Goal: Task Accomplishment & Management: Use online tool/utility

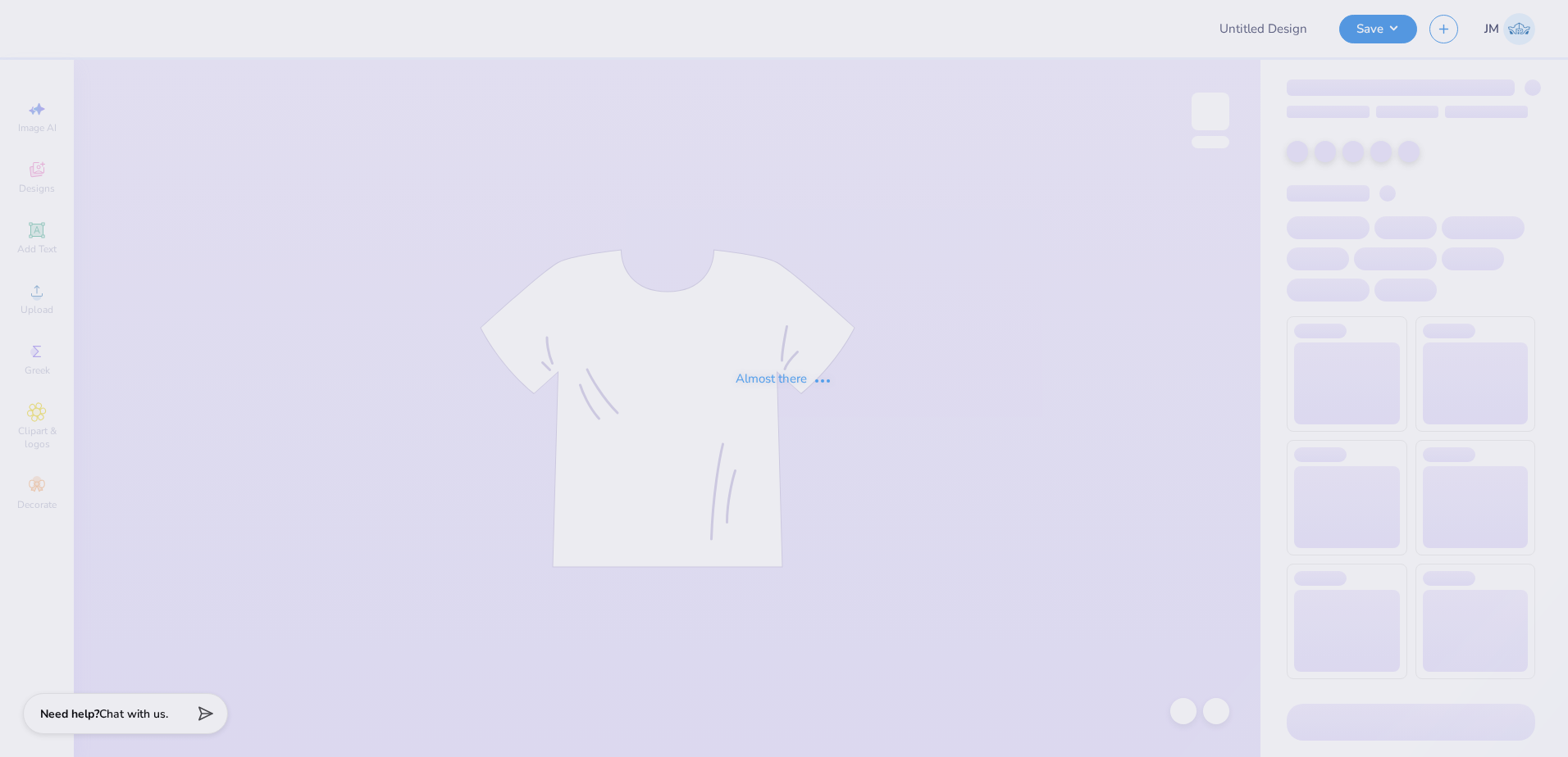
type input "BuffSci II Shirts"
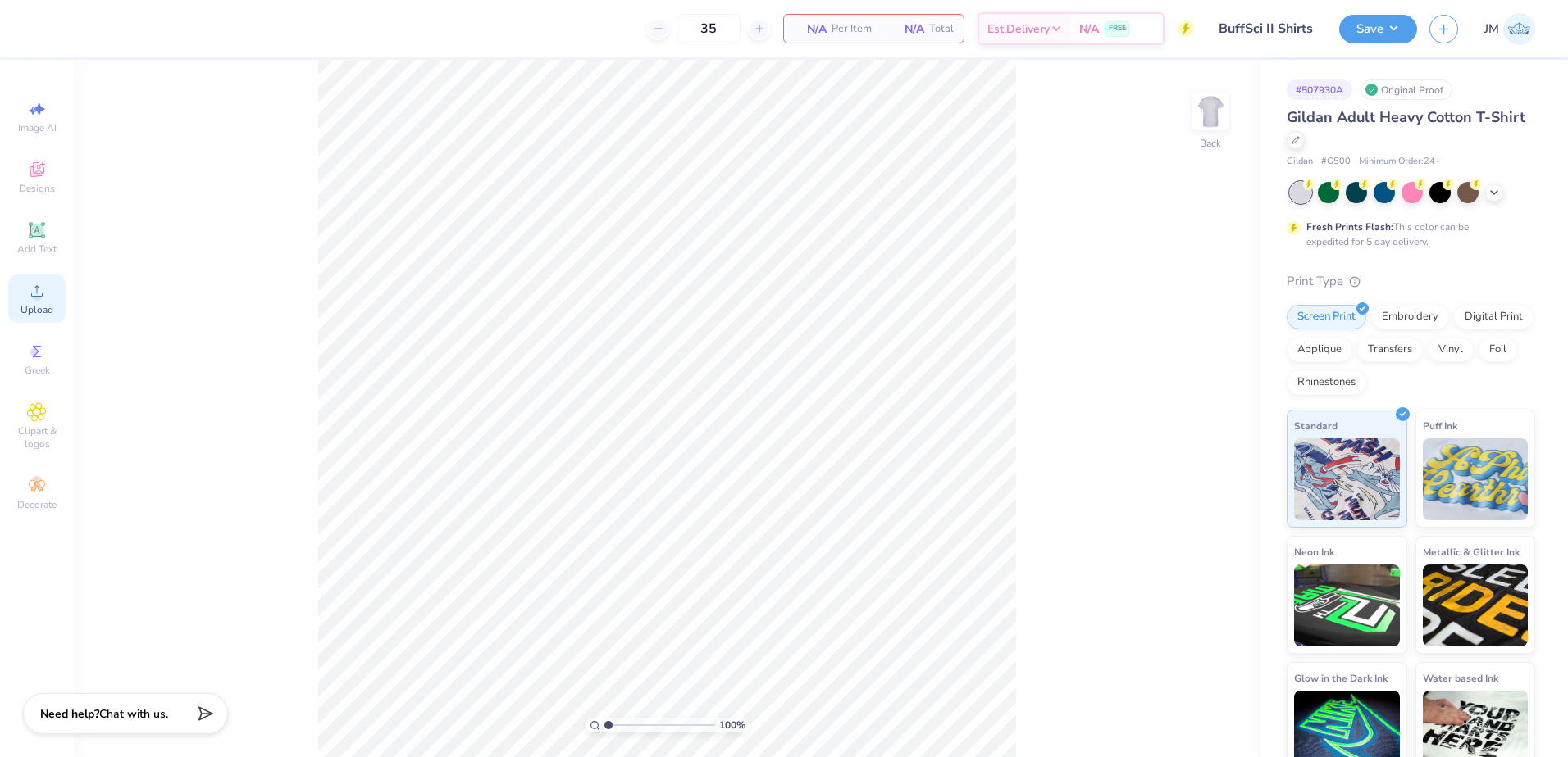
click at [28, 298] on icon at bounding box center [37, 290] width 20 height 20
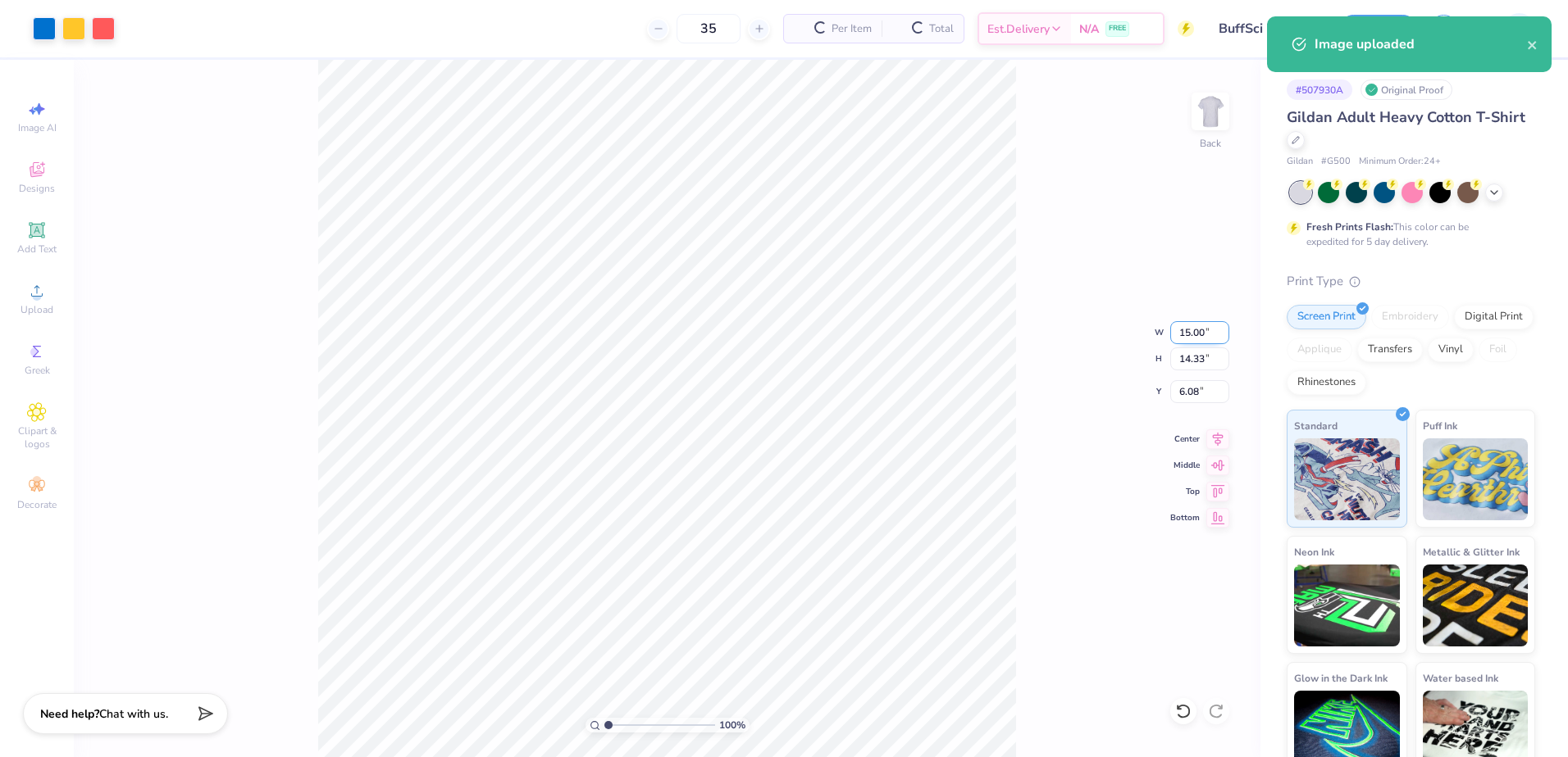
click at [1186, 332] on input "15.00" at bounding box center [1200, 332] width 59 height 23
type input "12.00"
type input "11.47"
click at [1188, 396] on input "7.52" at bounding box center [1200, 391] width 59 height 23
type input "3.00"
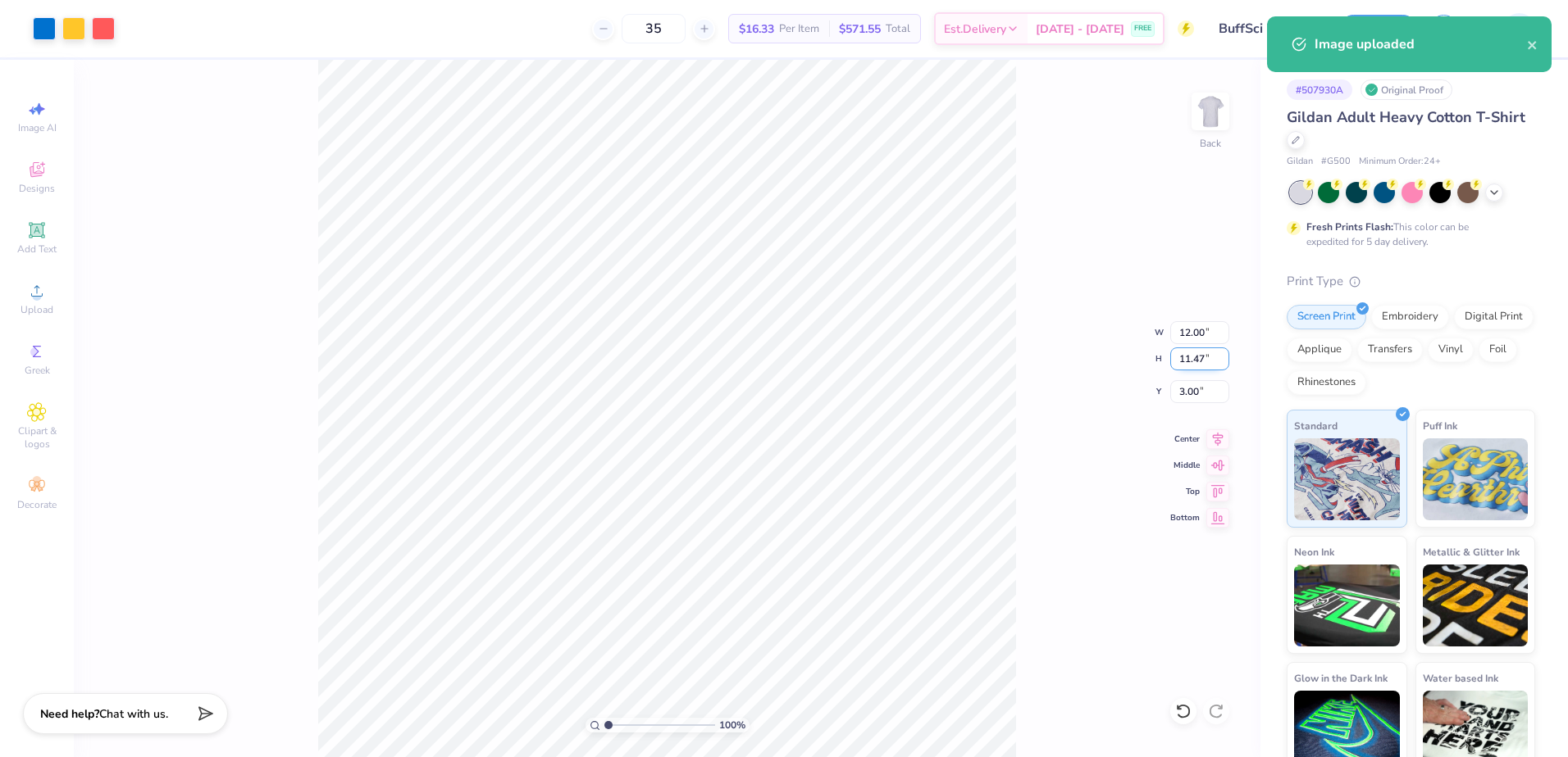
click at [1199, 361] on input "11.47" at bounding box center [1200, 359] width 59 height 23
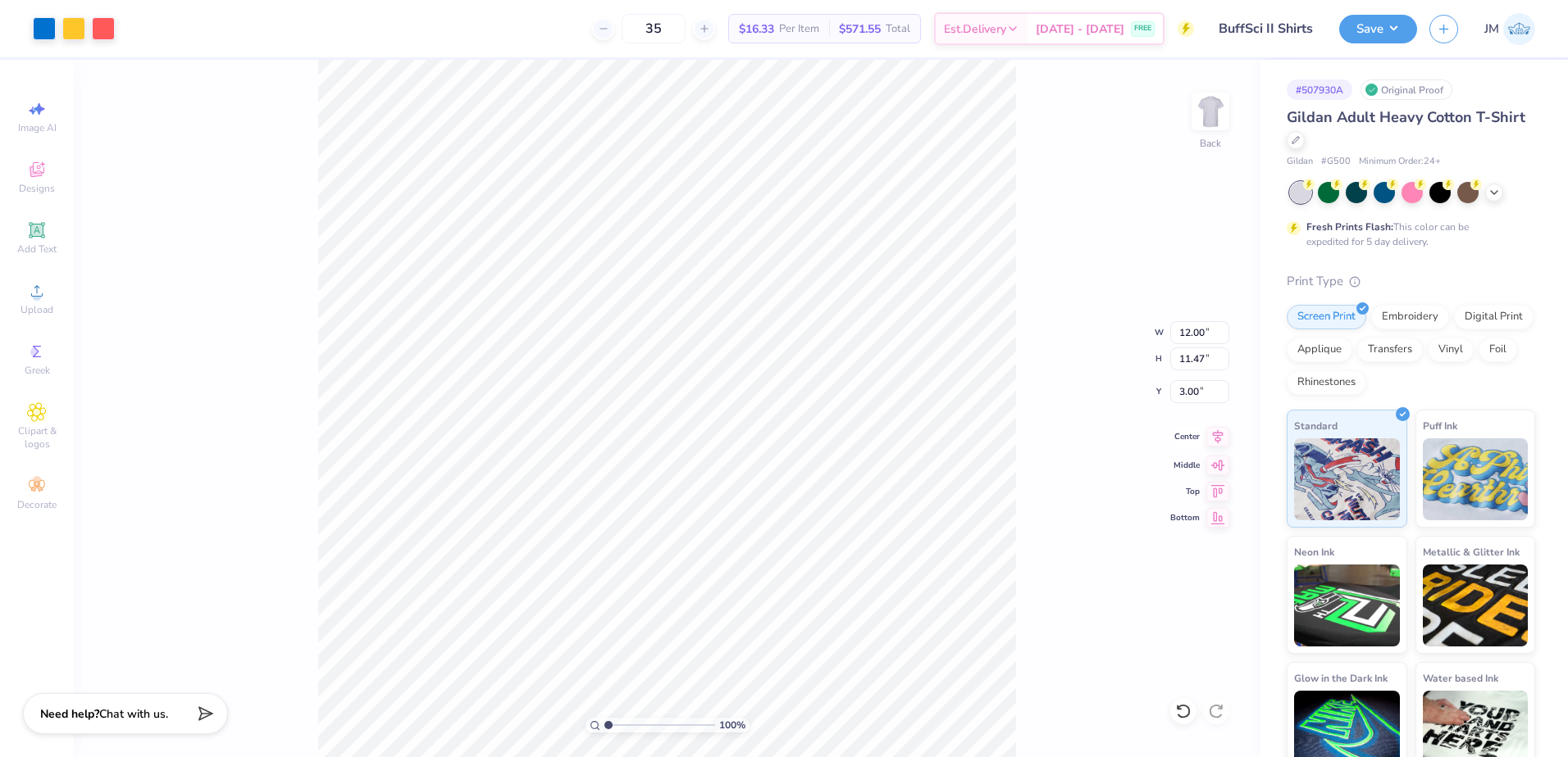
click at [1216, 437] on icon at bounding box center [1218, 437] width 23 height 20
click at [1387, 24] on button "Save" at bounding box center [1378, 27] width 78 height 29
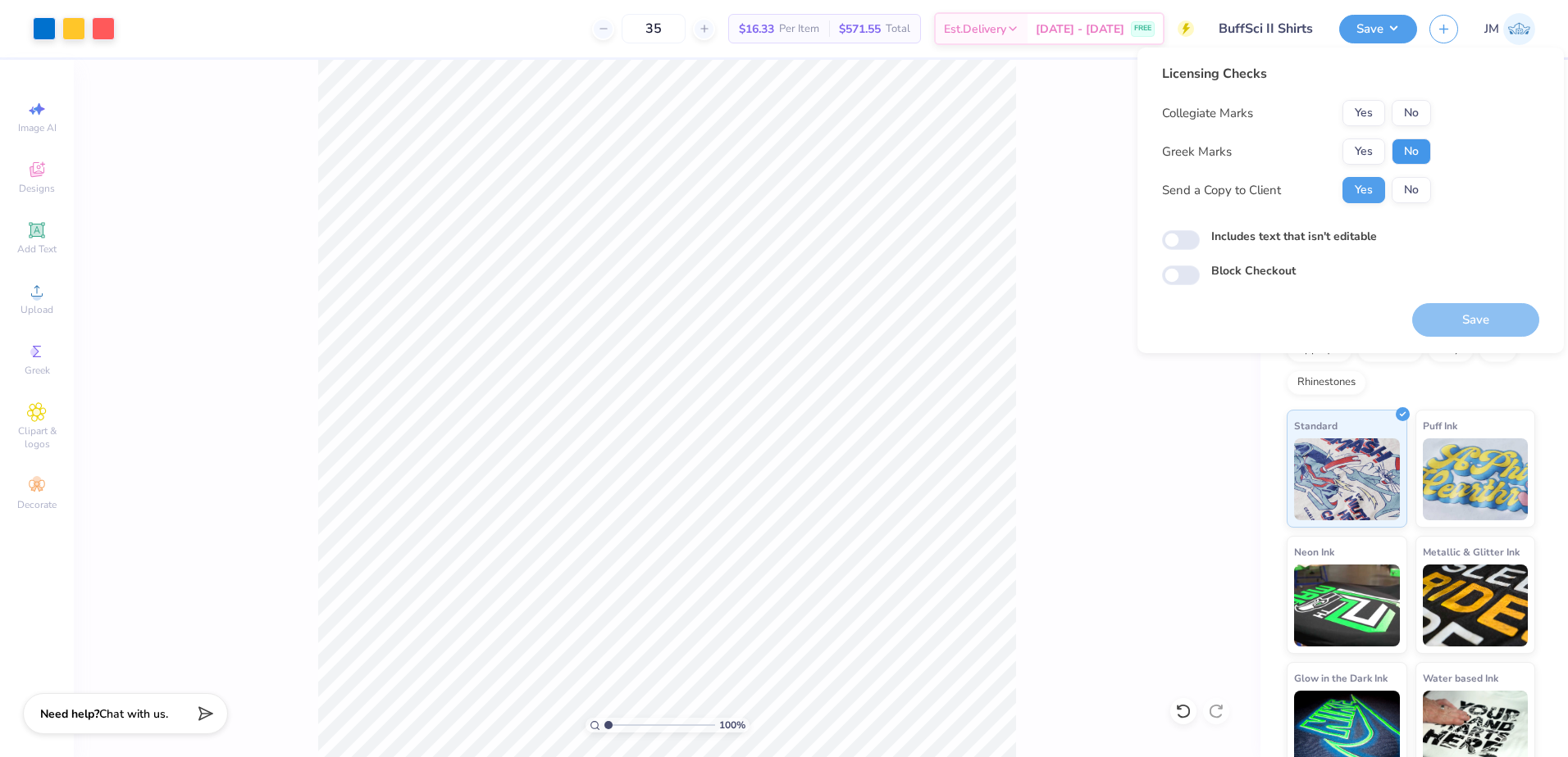
click at [1396, 158] on button "No" at bounding box center [1411, 152] width 39 height 27
click at [1413, 106] on button "No" at bounding box center [1411, 113] width 39 height 27
drag, startPoint x: 1494, startPoint y: 316, endPoint x: 1457, endPoint y: 306, distance: 38.3
click at [1495, 316] on button "Save" at bounding box center [1475, 319] width 127 height 33
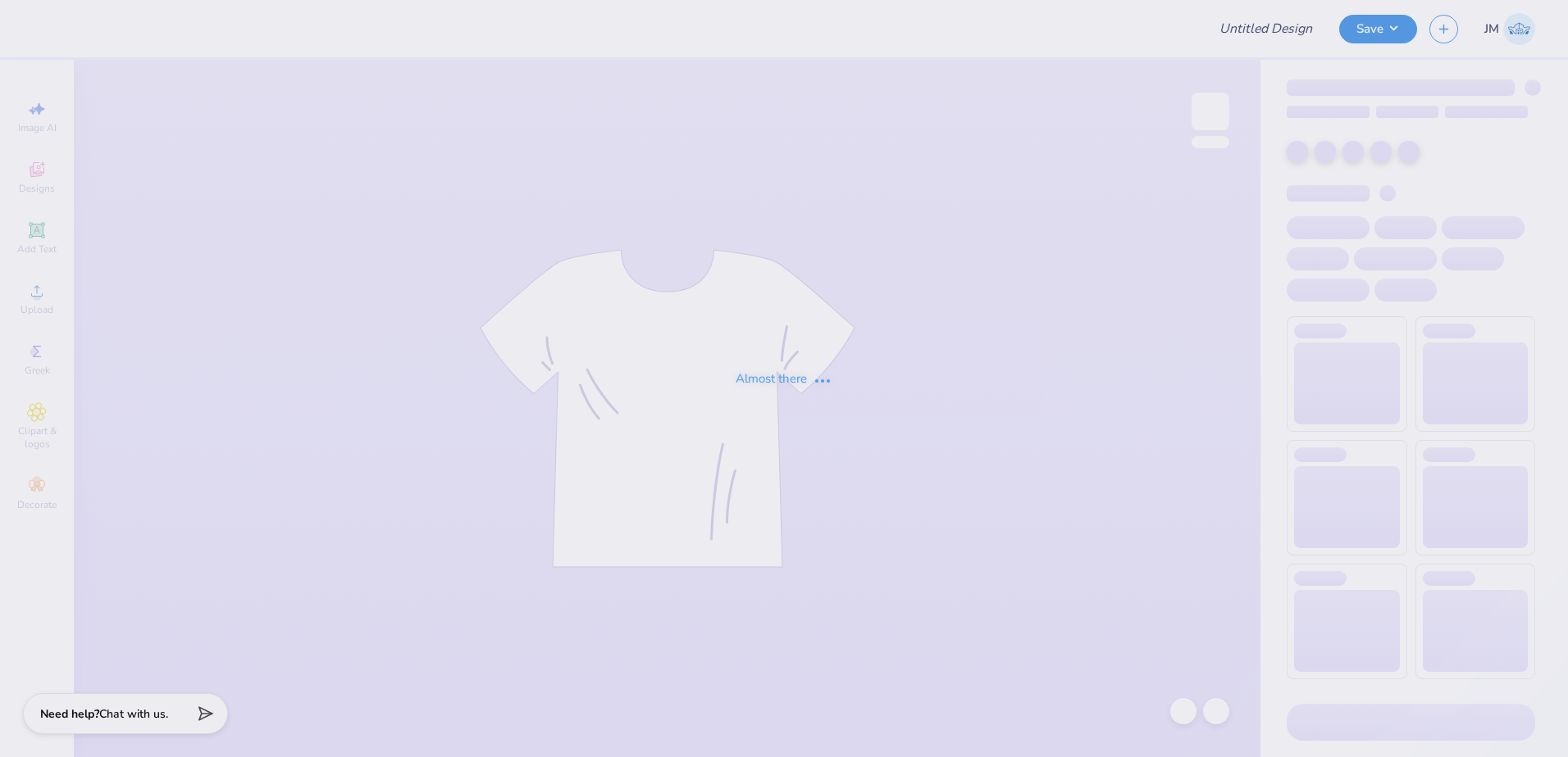
type input "BuffSci II Shirts"
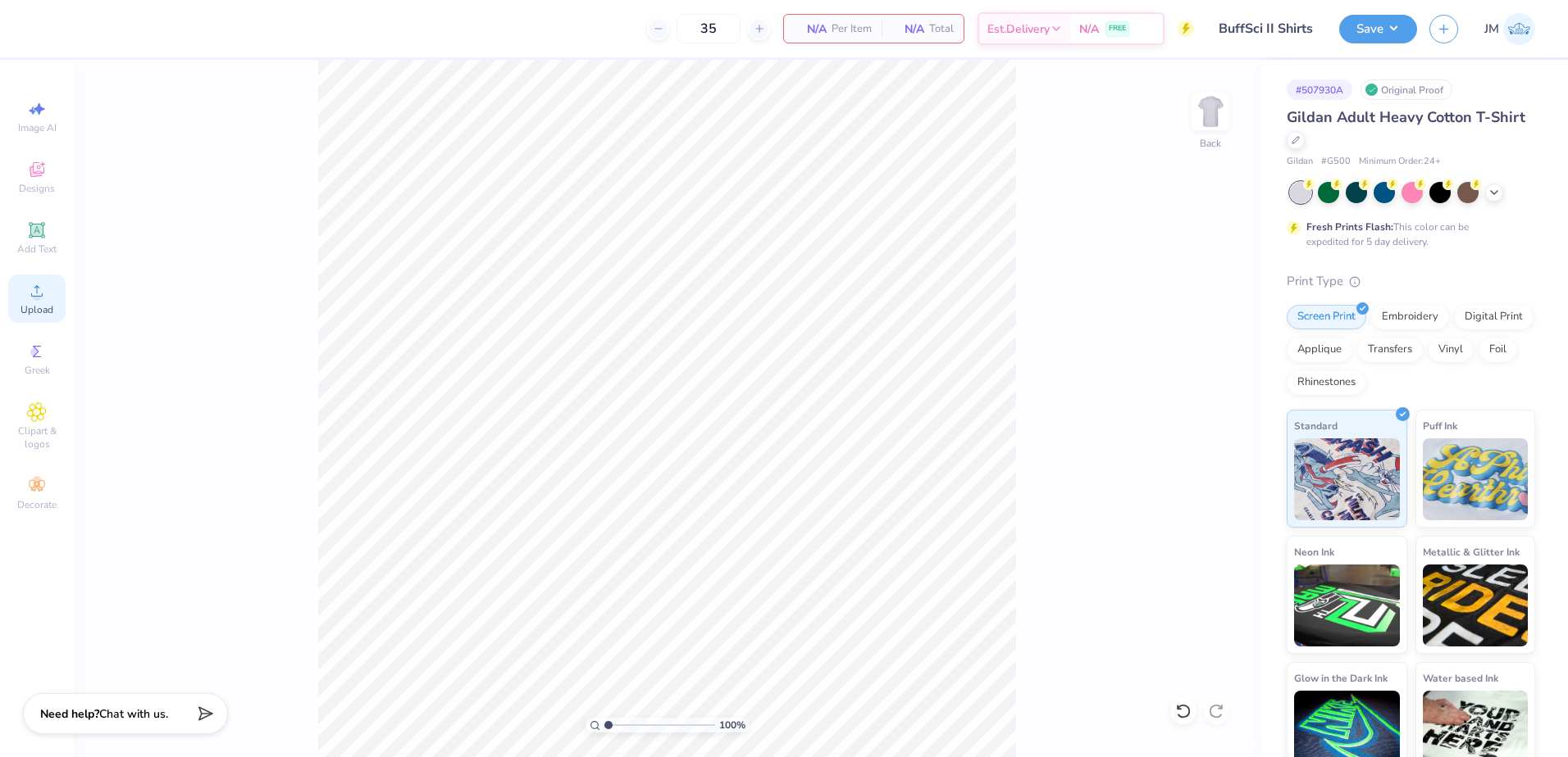
click at [45, 297] on icon at bounding box center [37, 290] width 20 height 20
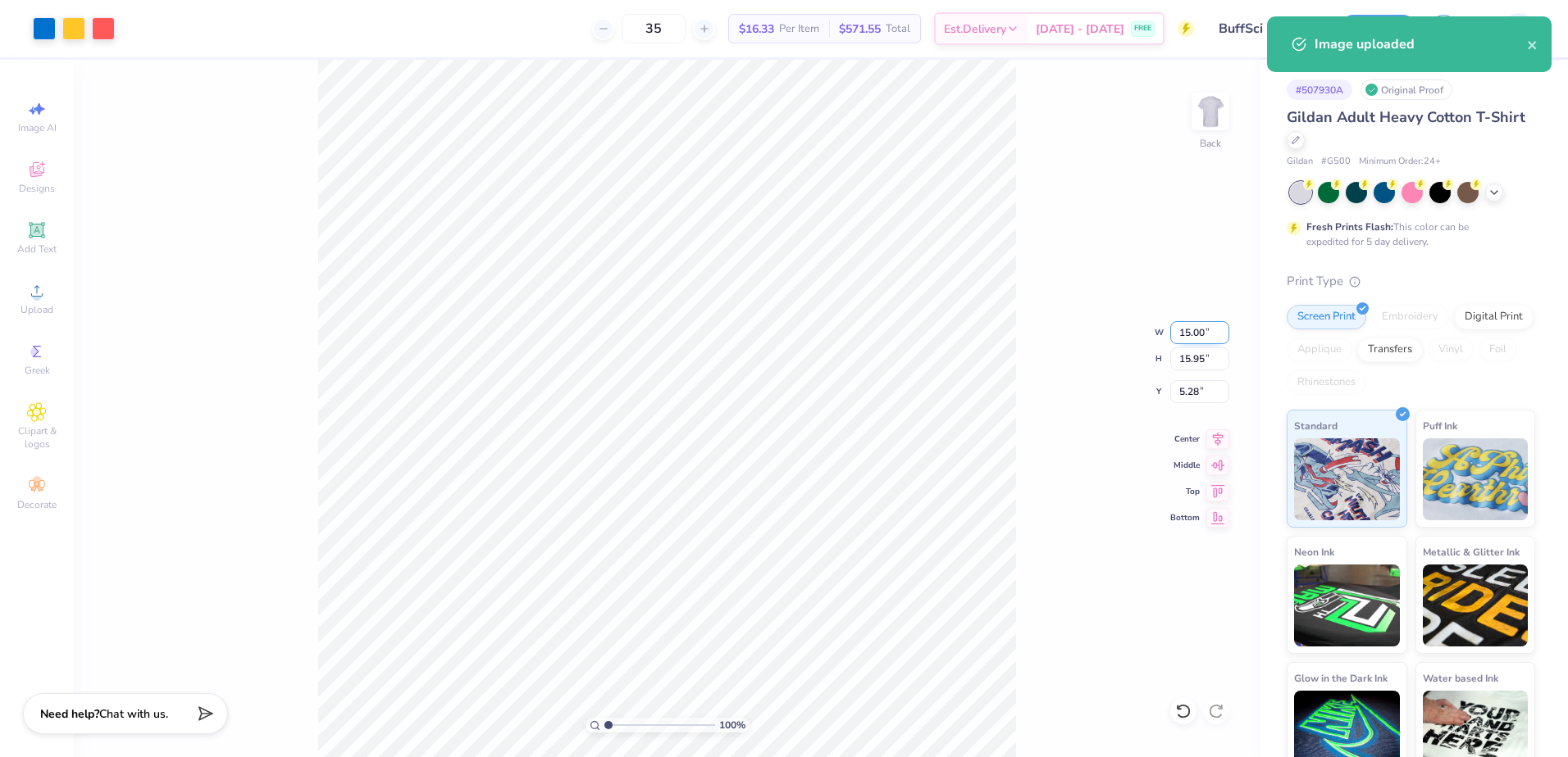
click at [1188, 335] on input "15.00" at bounding box center [1200, 332] width 59 height 23
type input "12.00"
type input "12.76"
type input "6.87"
drag, startPoint x: 1182, startPoint y: 378, endPoint x: 1194, endPoint y: 391, distance: 17.7
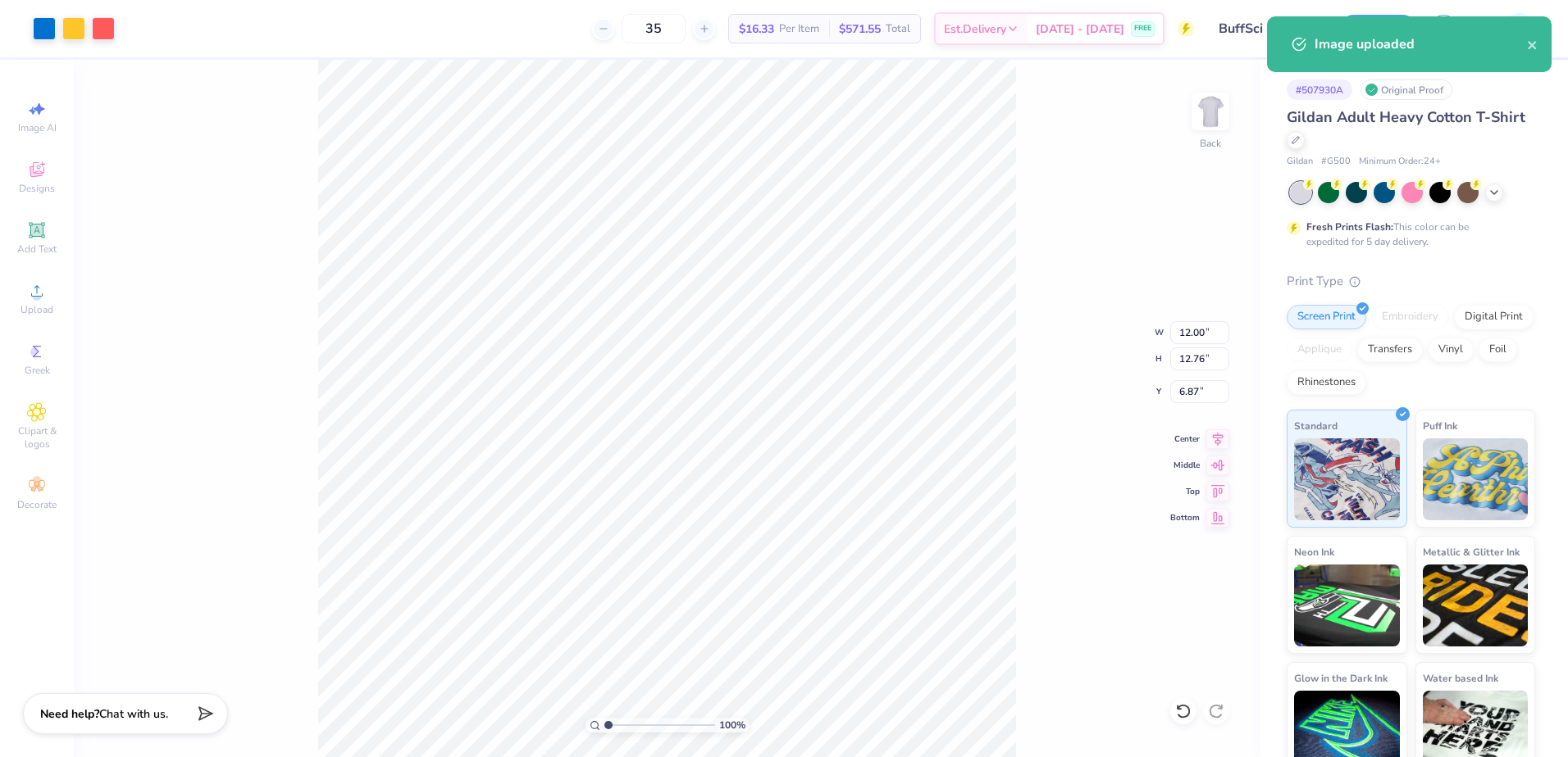
click at [1191, 389] on div "100 % Back W 12.00 12.00 " H 12.76 12.76 " Y 6.87 6.87 " Center Middle Top Bott…" at bounding box center [667, 408] width 1187 height 698
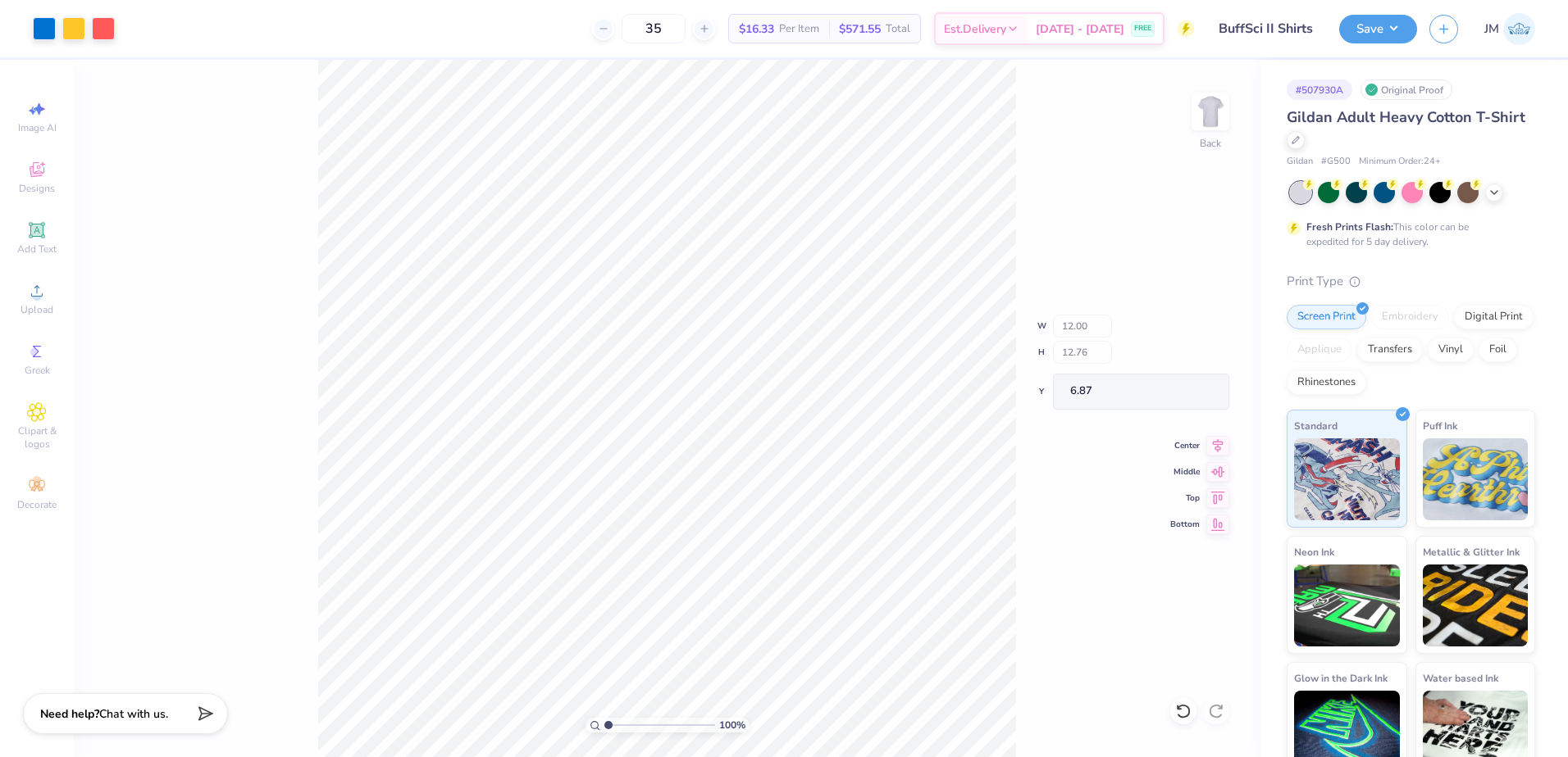
click at [1196, 392] on div "100 % Back W 12.00 H 12.76 Y 6.87 Center Middle Top Bottom" at bounding box center [667, 408] width 1187 height 698
click at [1196, 396] on input "6.87" at bounding box center [1200, 391] width 59 height 23
click at [1200, 360] on input "12.76" at bounding box center [1200, 359] width 59 height 23
type input "3.00"
drag, startPoint x: 1208, startPoint y: 439, endPoint x: 1144, endPoint y: 414, distance: 68.7
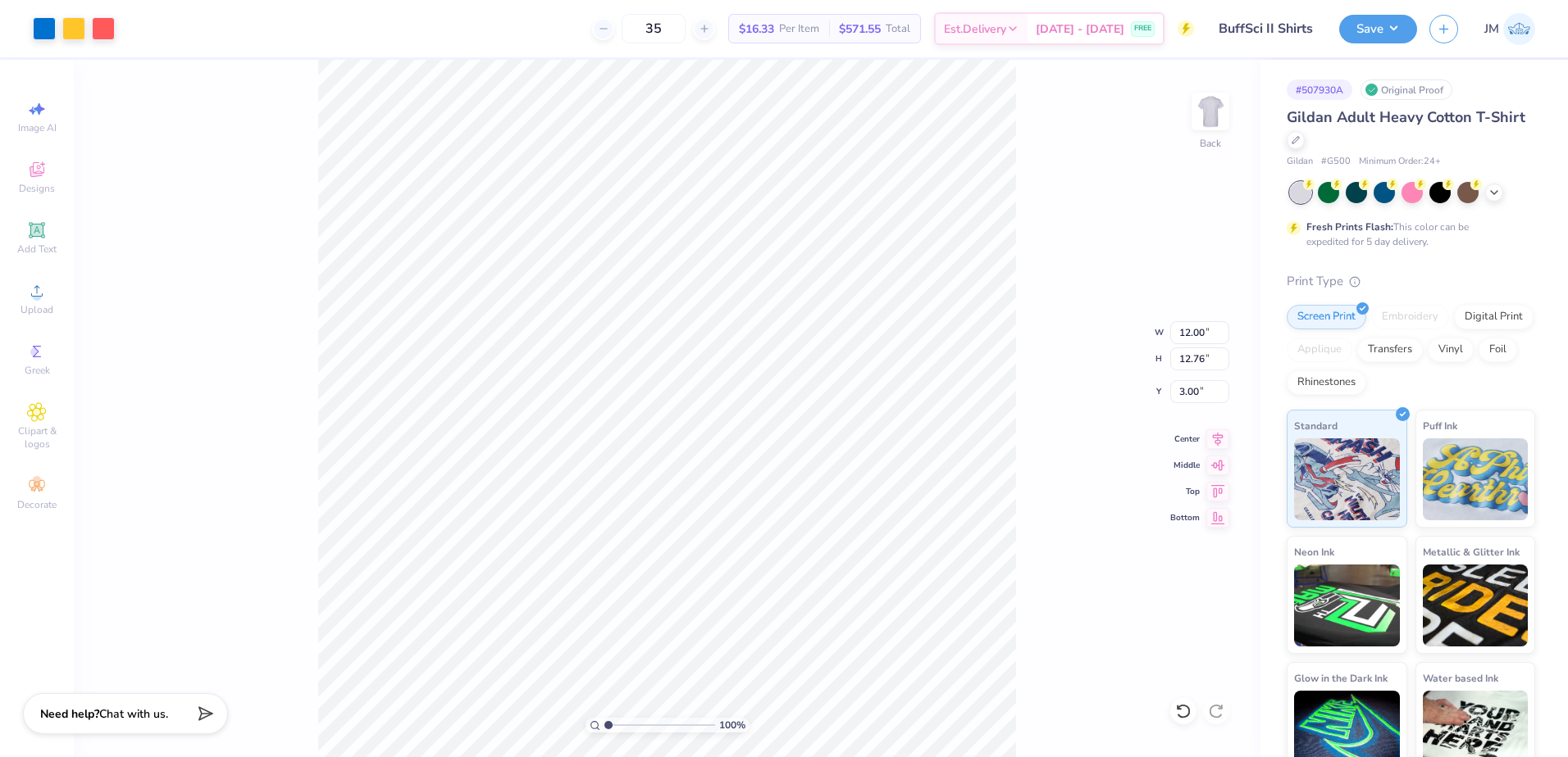
click at [1211, 439] on icon at bounding box center [1218, 439] width 23 height 20
click at [1416, 27] on button "Save" at bounding box center [1378, 27] width 78 height 29
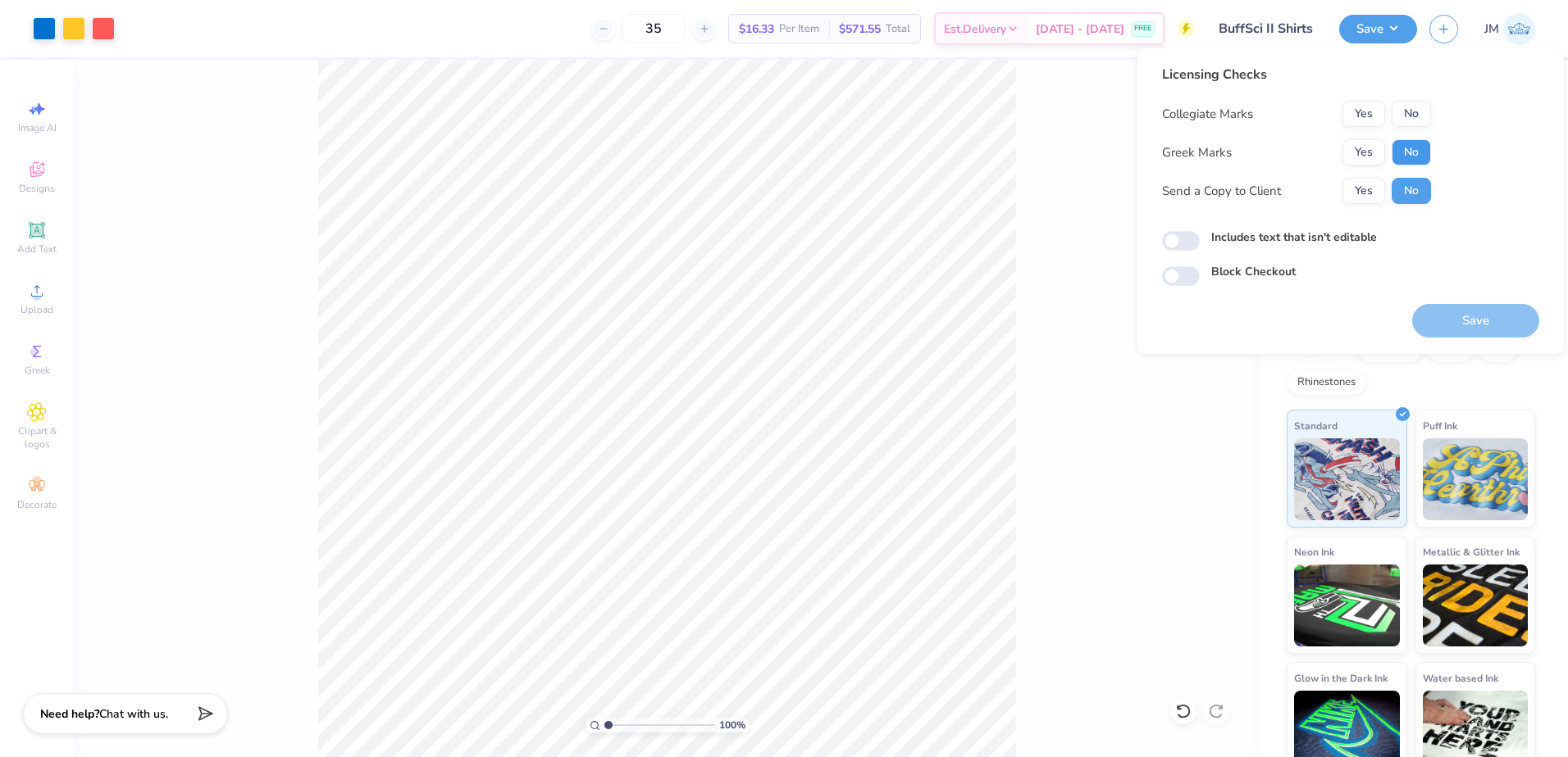
click at [1414, 145] on button "No" at bounding box center [1411, 152] width 39 height 27
click at [1428, 111] on button "No" at bounding box center [1411, 114] width 39 height 27
click at [1478, 313] on button "Save" at bounding box center [1475, 320] width 127 height 33
